Goal: Task Accomplishment & Management: Use online tool/utility

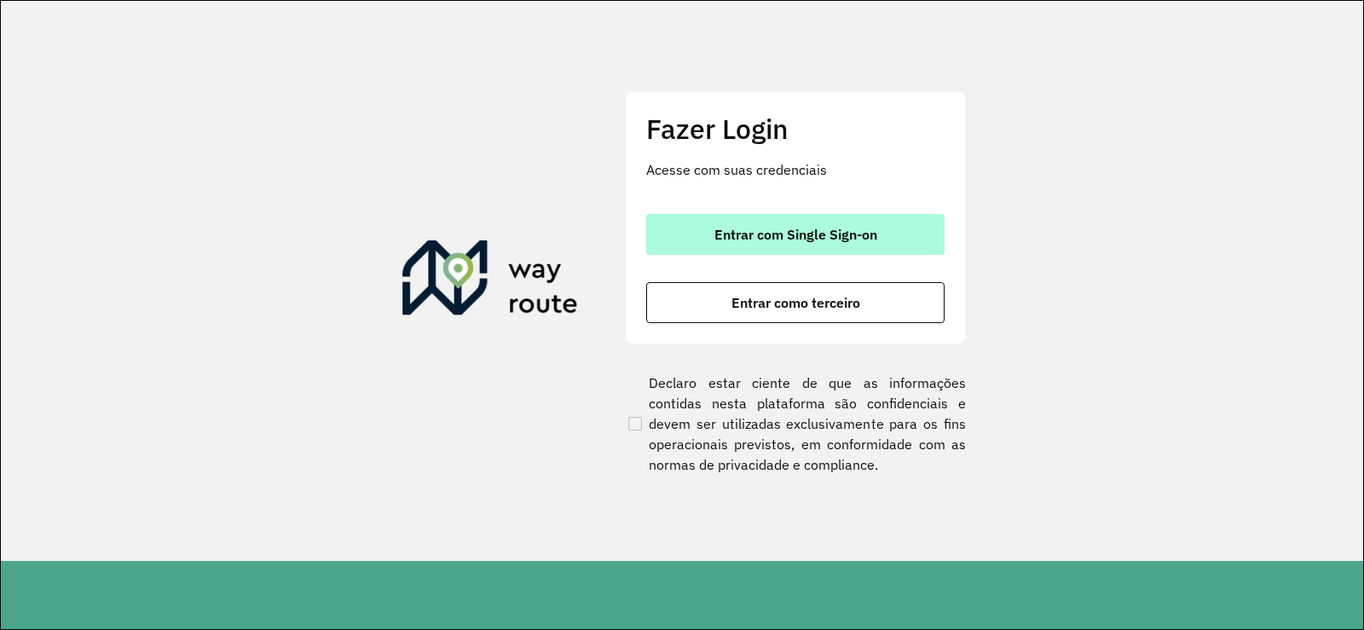
click at [731, 222] on button "Entrar com Single Sign-on" at bounding box center [795, 234] width 298 height 41
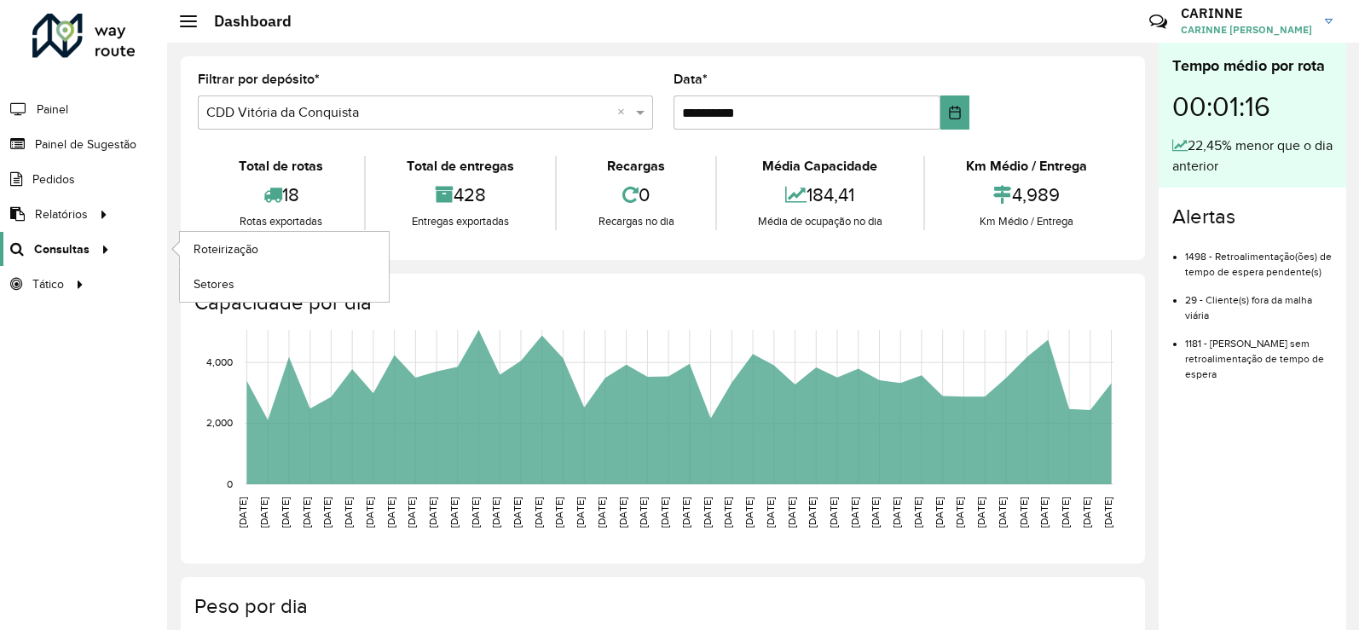
click at [80, 241] on span "Consultas" at bounding box center [61, 249] width 55 height 18
click at [202, 250] on span "Roteirização" at bounding box center [228, 249] width 69 height 18
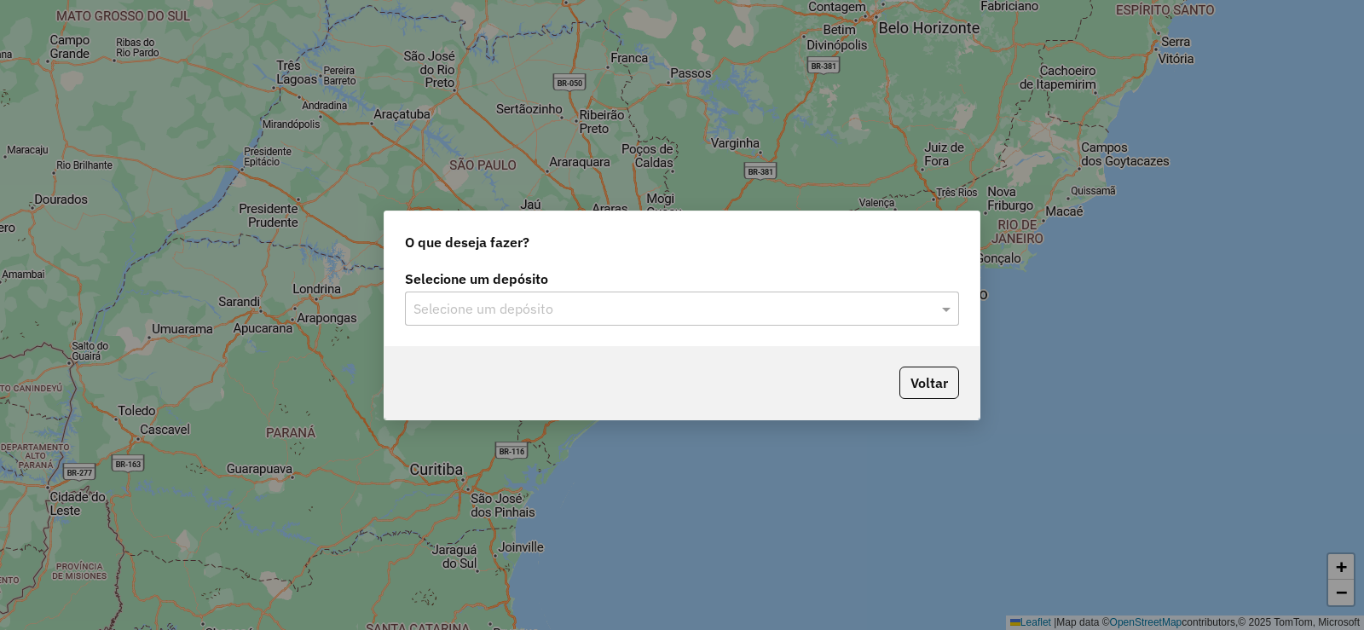
click at [830, 288] on label "Selecione um depósito" at bounding box center [682, 279] width 554 height 20
click at [831, 292] on div "Selecione um depósito" at bounding box center [682, 309] width 554 height 34
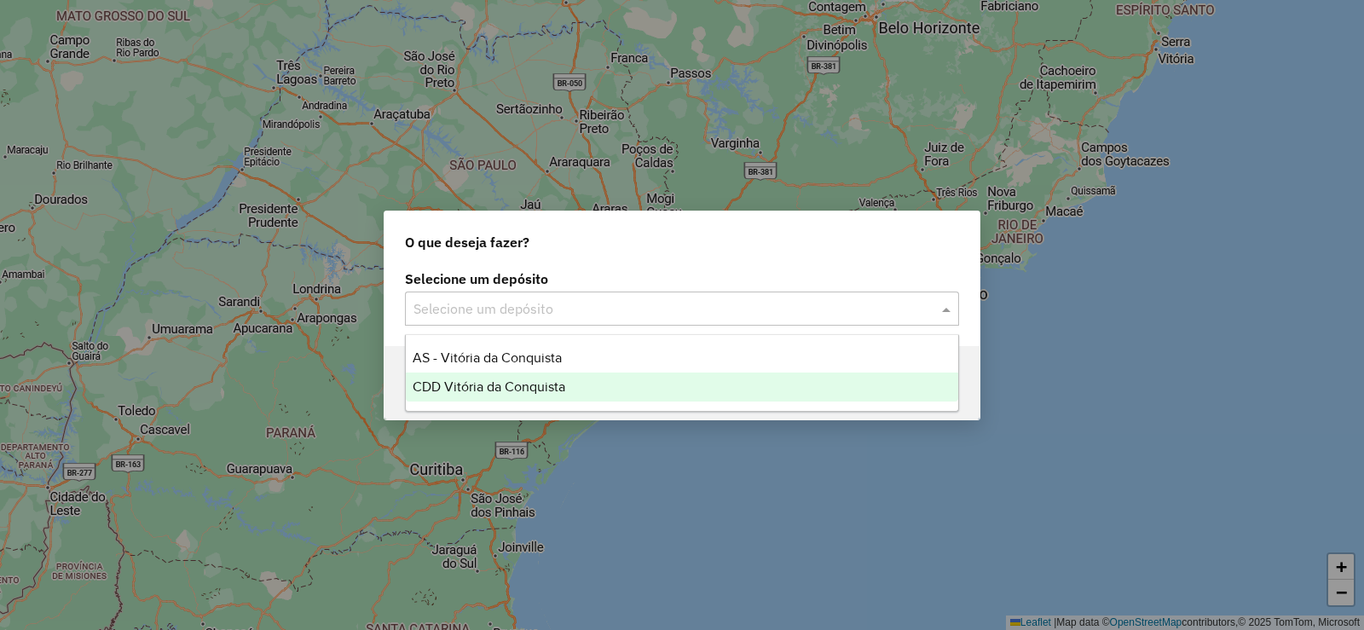
click at [631, 382] on div "CDD Vitória da Conquista" at bounding box center [682, 387] width 552 height 29
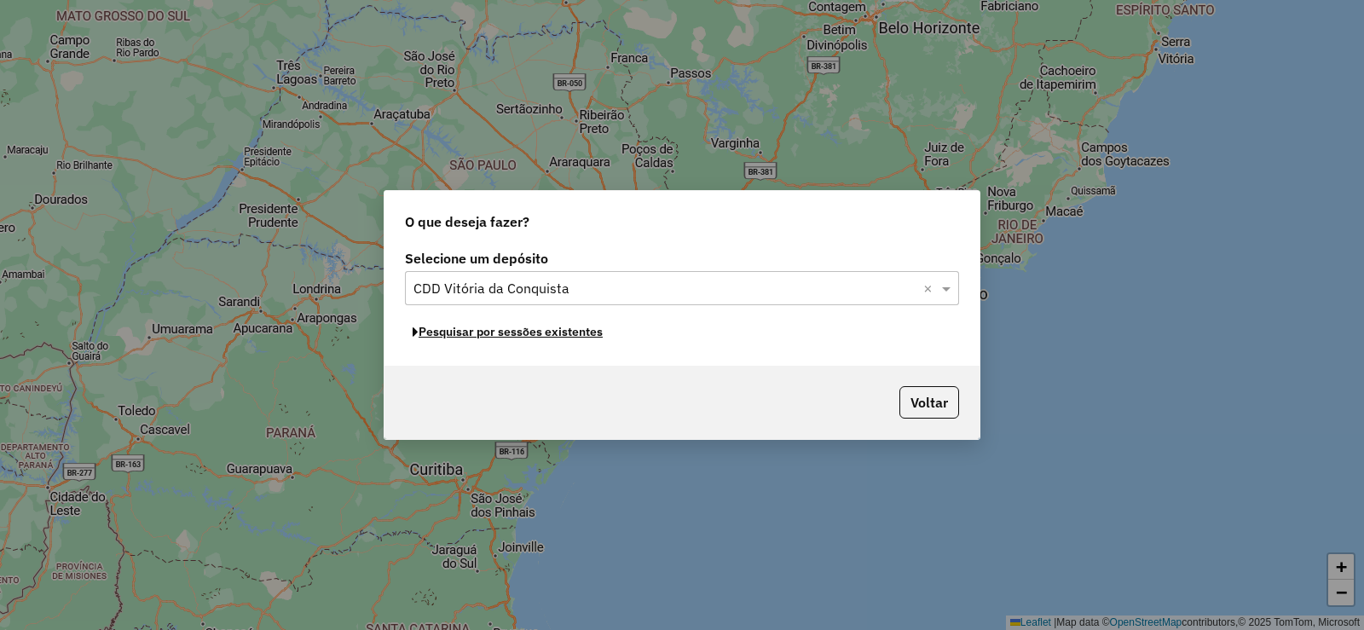
click at [545, 335] on button "Pesquisar por sessões existentes" at bounding box center [507, 332] width 205 height 26
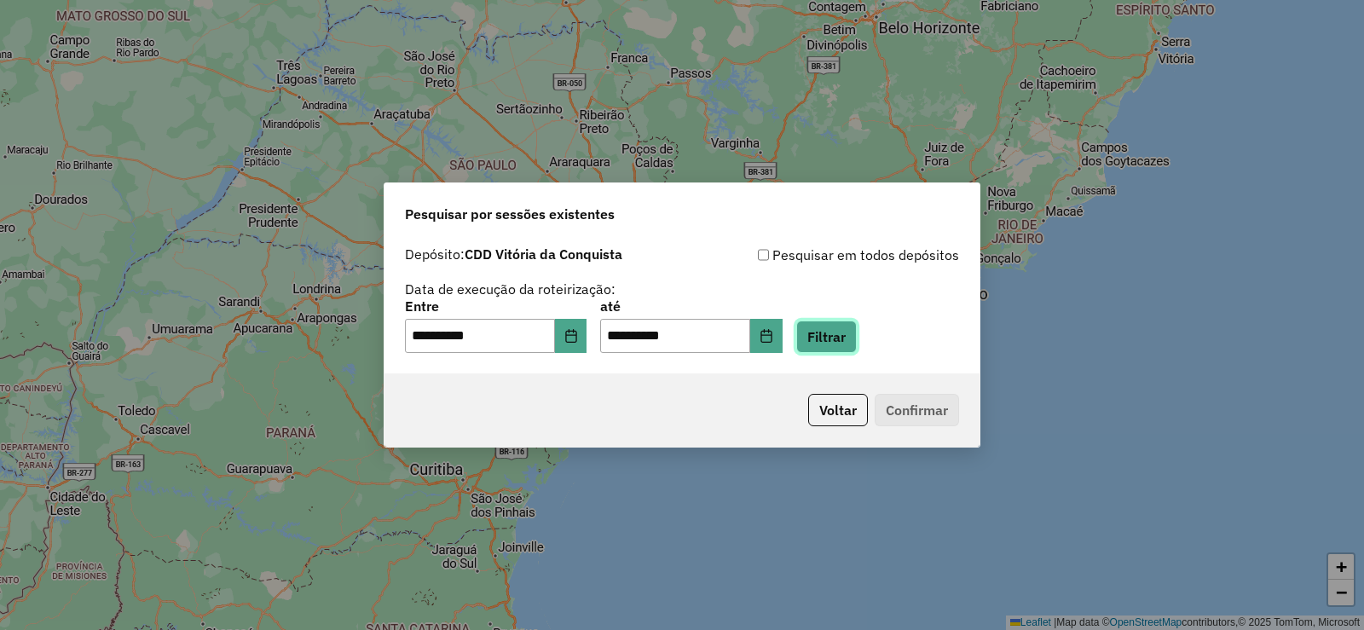
click at [857, 342] on button "Filtrar" at bounding box center [826, 337] width 61 height 32
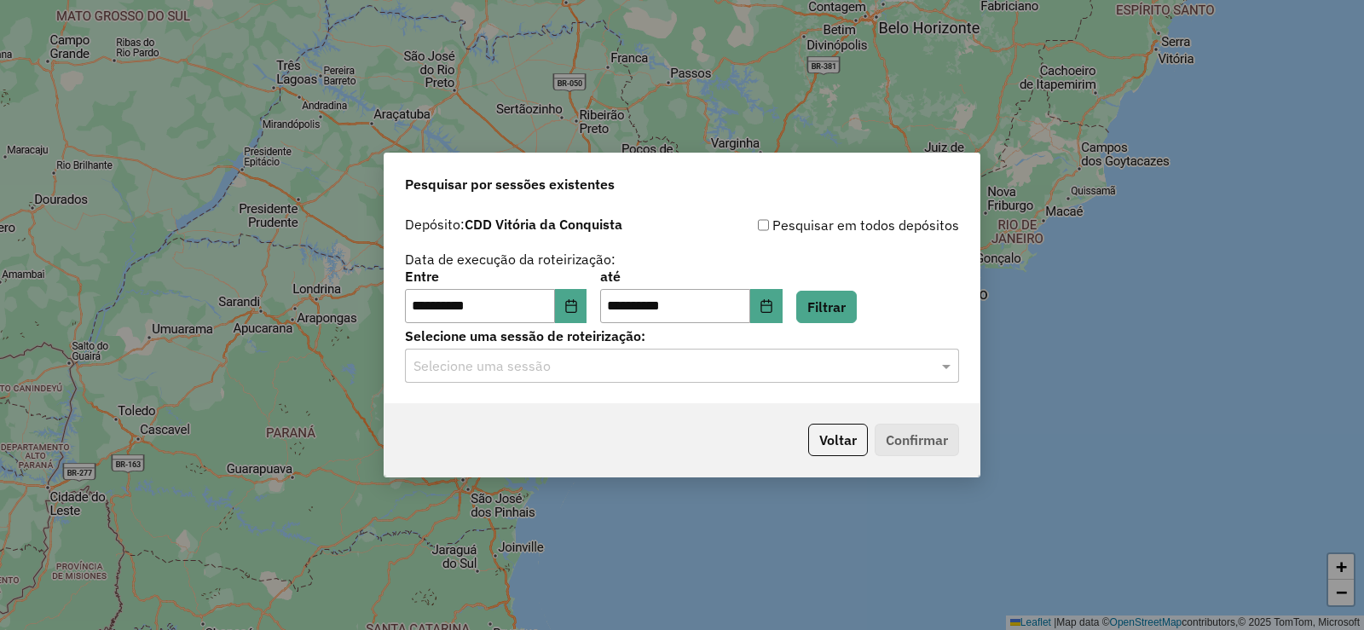
click at [893, 372] on input "text" at bounding box center [664, 366] width 503 height 20
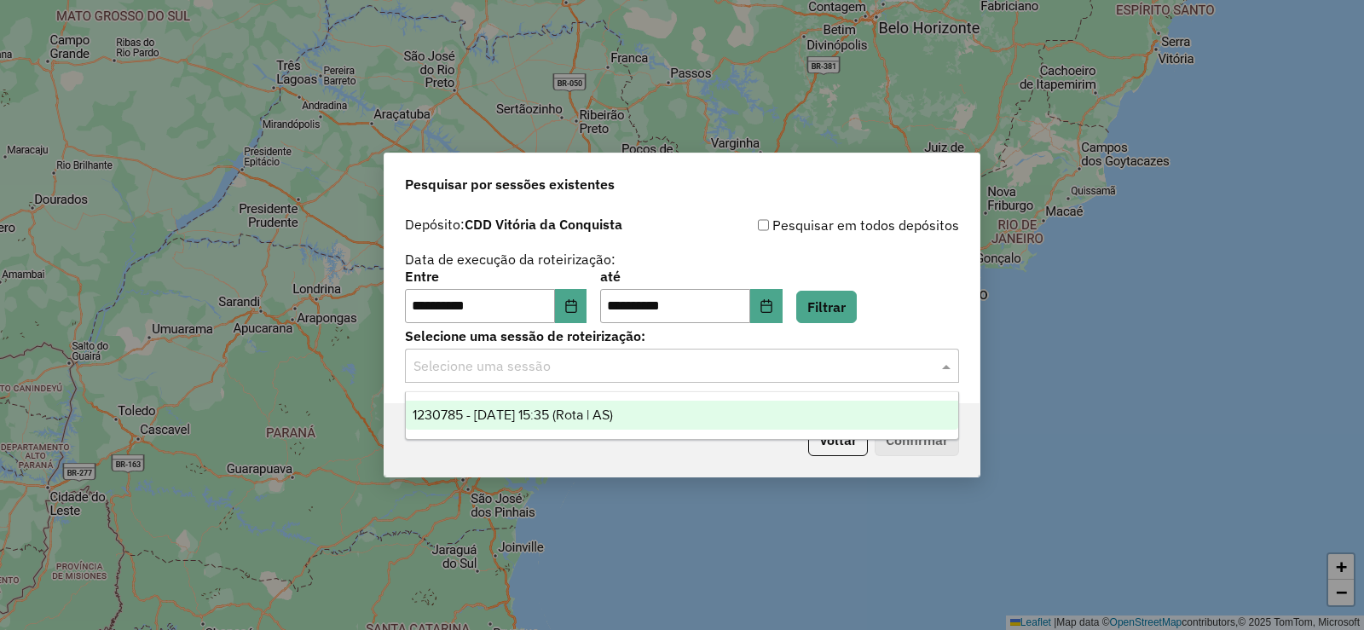
click at [648, 427] on div "1230785 - 18/08/2025 15:35 (Rota | AS)" at bounding box center [682, 415] width 552 height 29
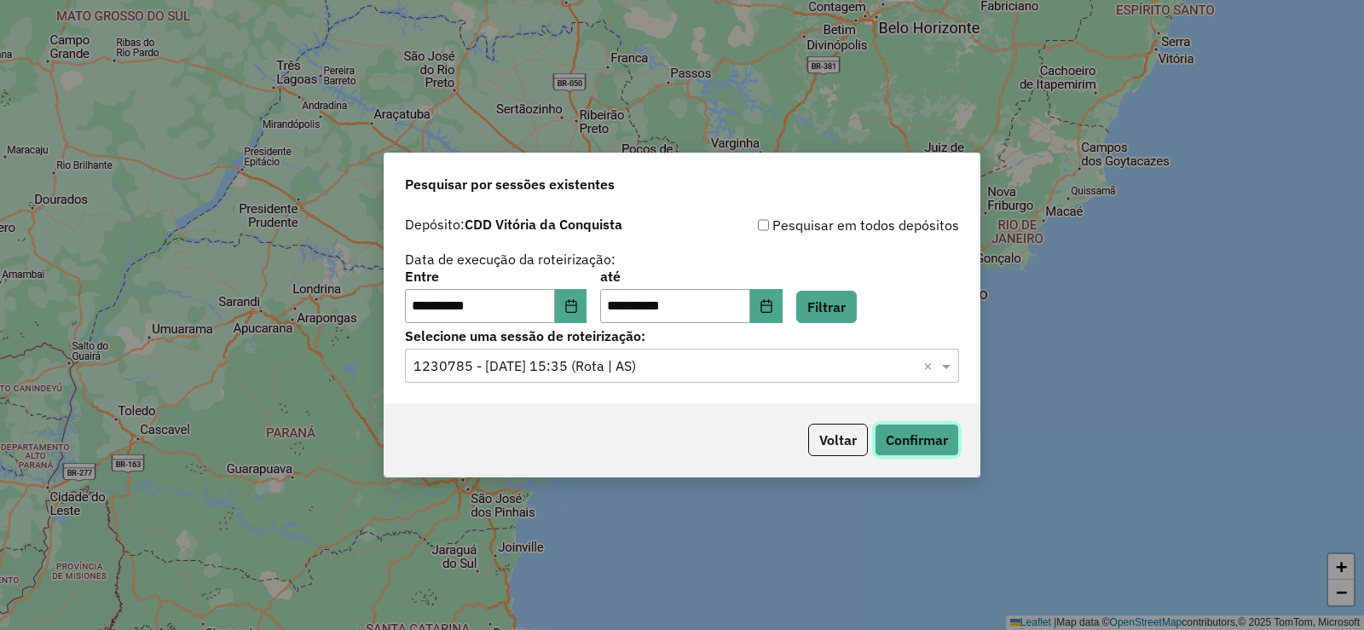
click at [949, 446] on button "Confirmar" at bounding box center [917, 440] width 84 height 32
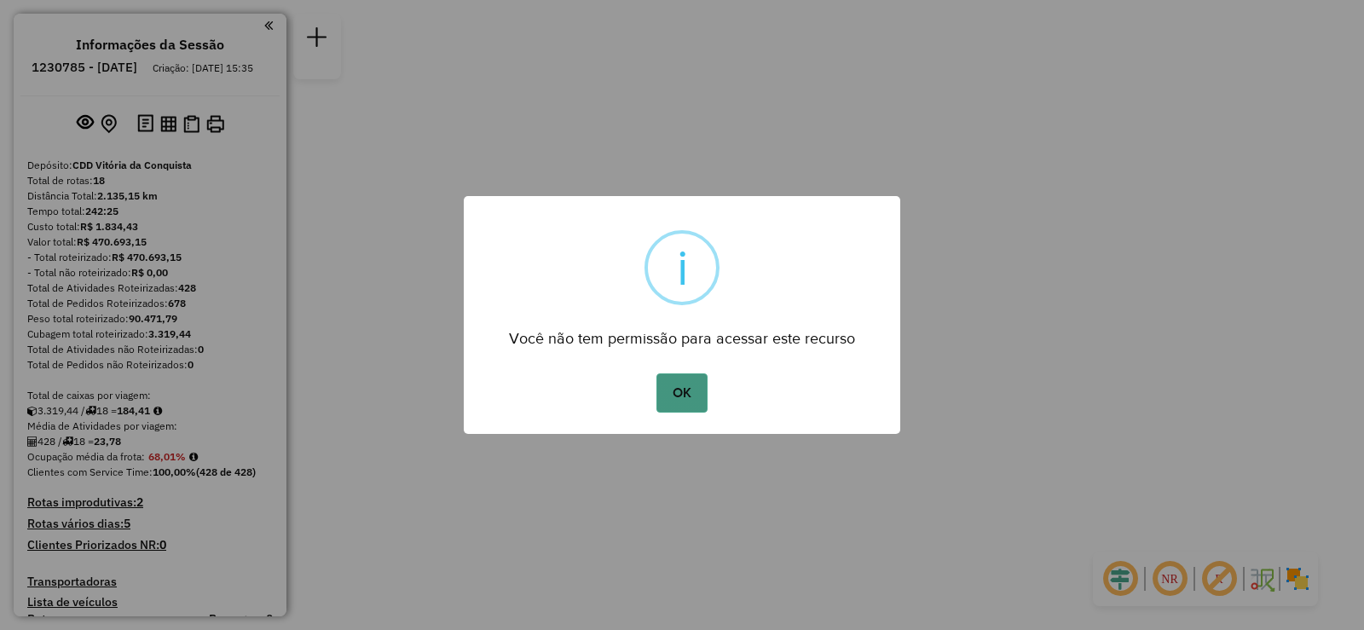
click at [699, 395] on button "OK" at bounding box center [681, 392] width 50 height 39
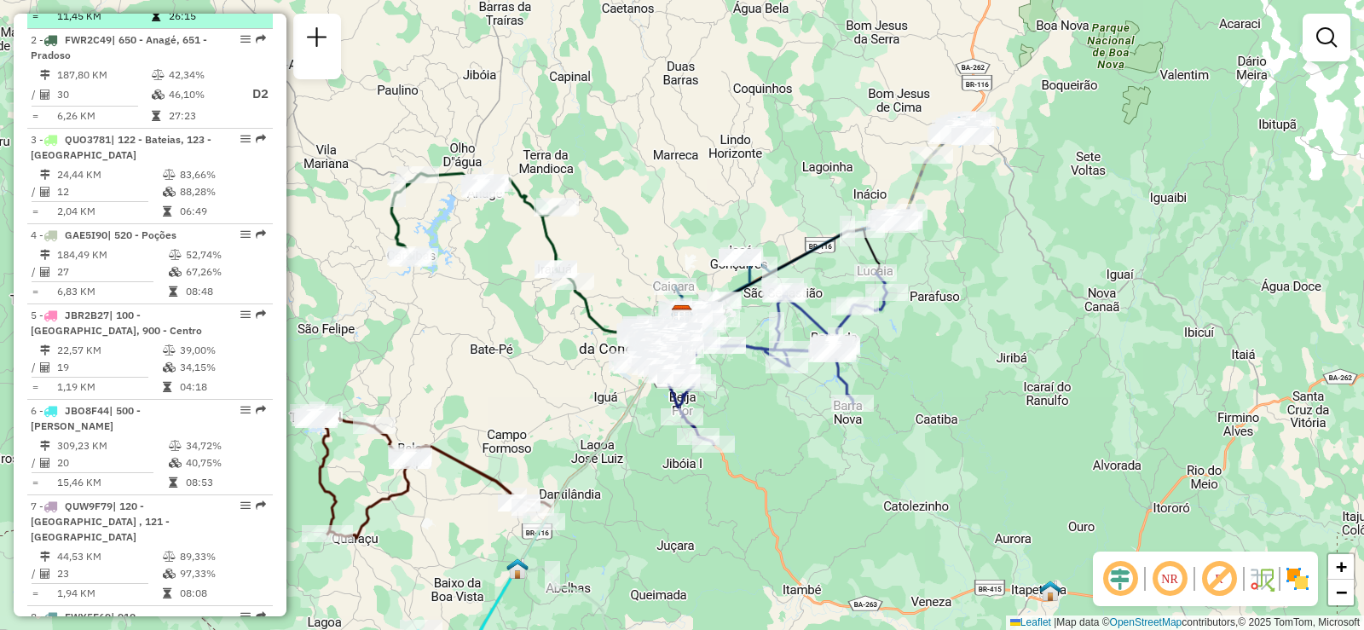
scroll to position [853, 0]
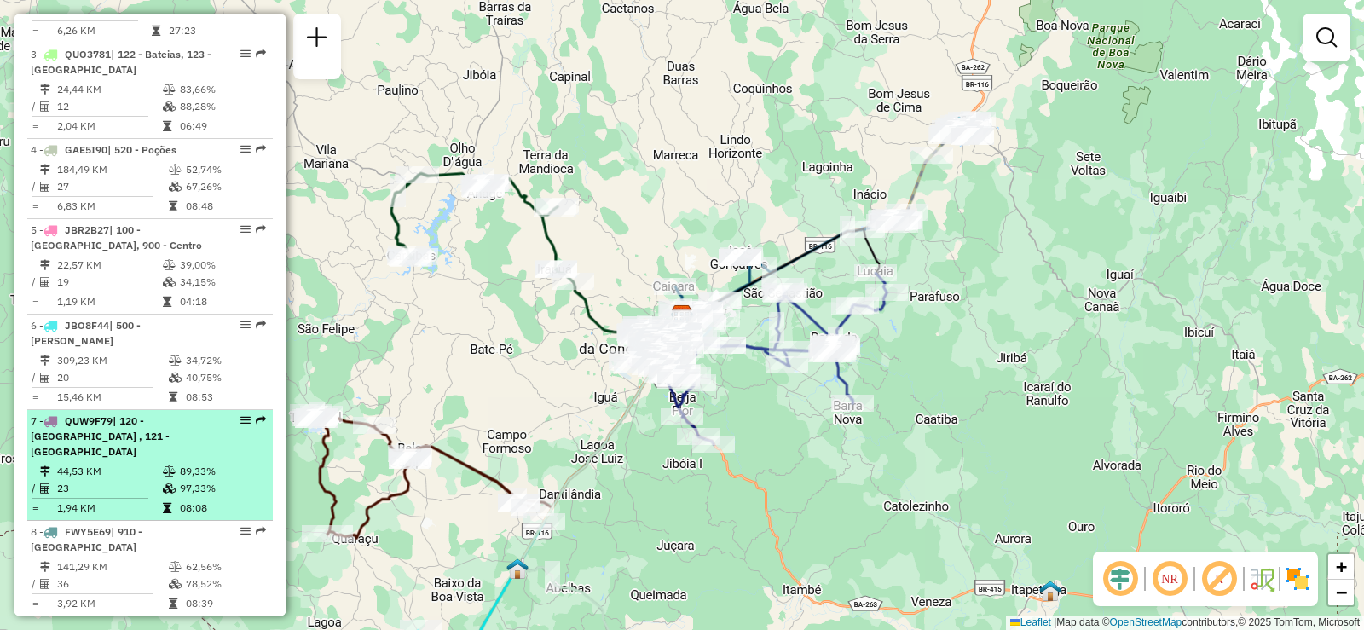
select select "**********"
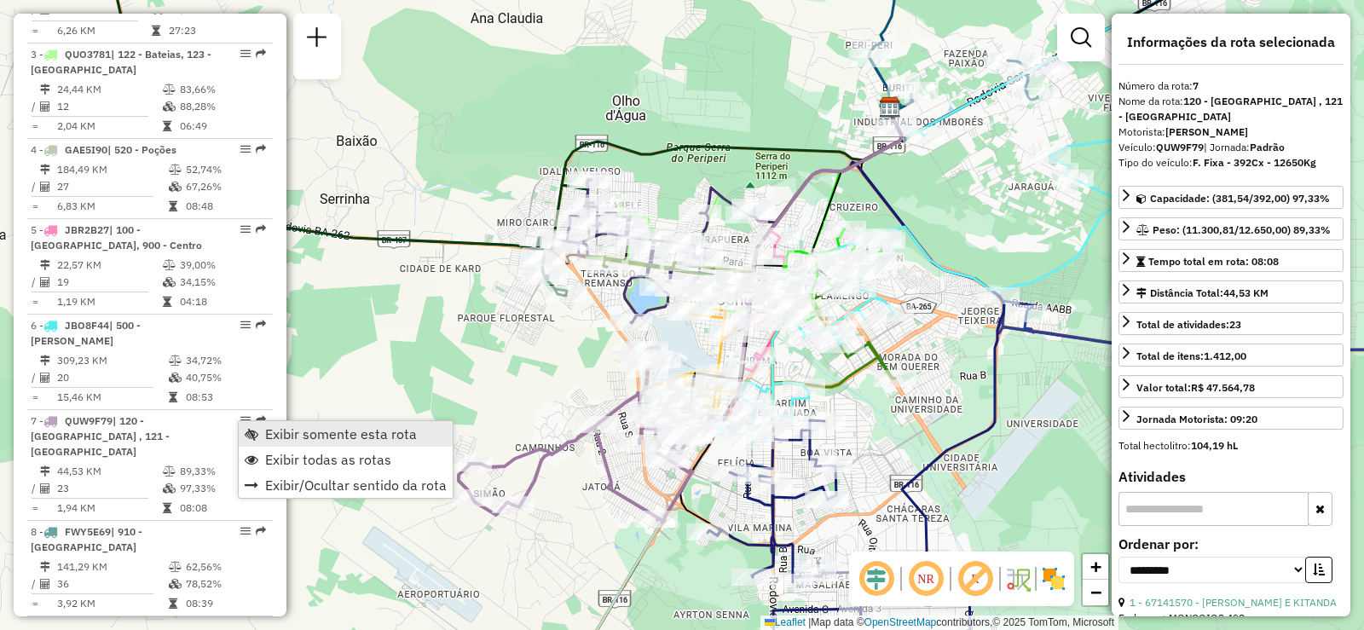
click at [260, 426] on link "Exibir somente esta rota" at bounding box center [346, 434] width 214 height 26
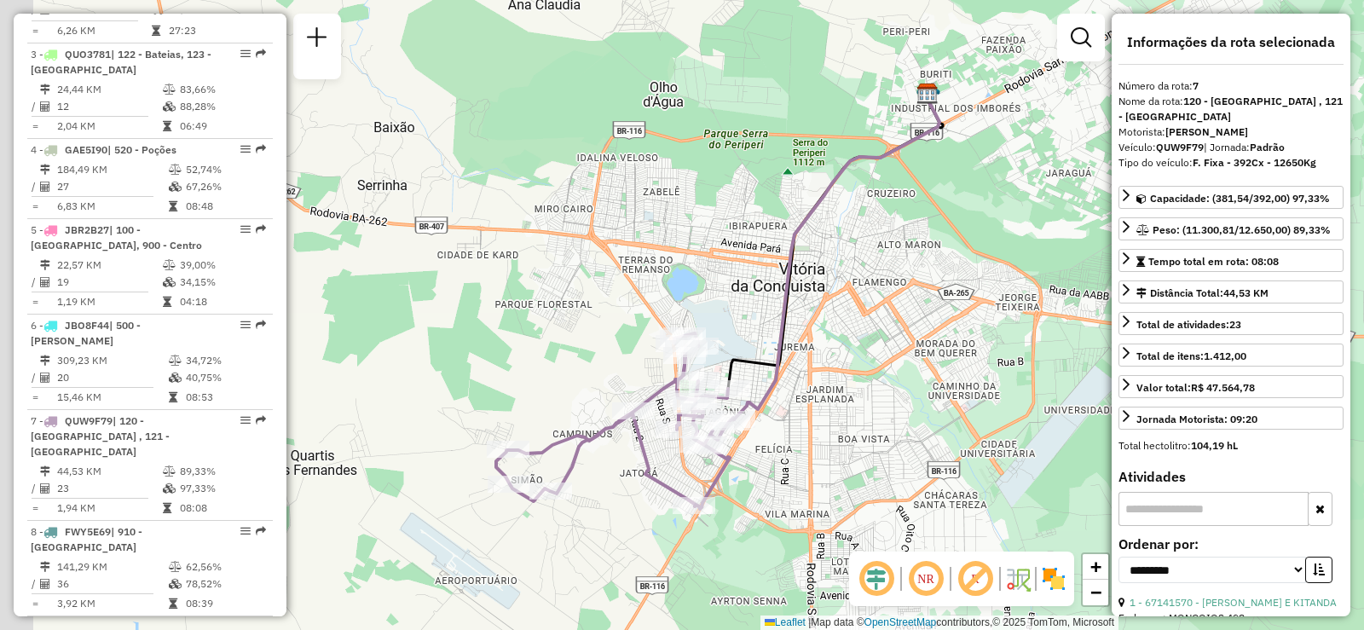
drag, startPoint x: 737, startPoint y: 497, endPoint x: 777, endPoint y: 481, distance: 44.0
click at [777, 481] on div "Janela de atendimento Grade de atendimento Capacidade Transportadoras Veículos …" at bounding box center [682, 315] width 1364 height 630
